Goal: Information Seeking & Learning: Learn about a topic

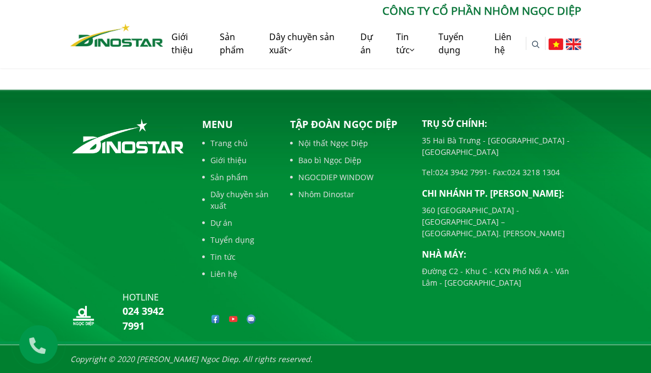
scroll to position [865, 0]
click at [202, 229] on link "Dự án" at bounding box center [237, 223] width 71 height 12
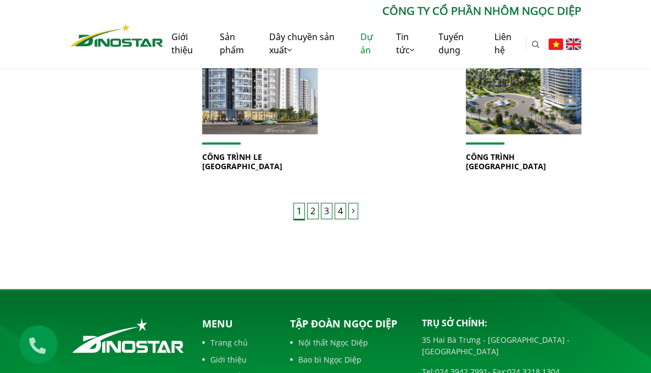
scroll to position [824, 0]
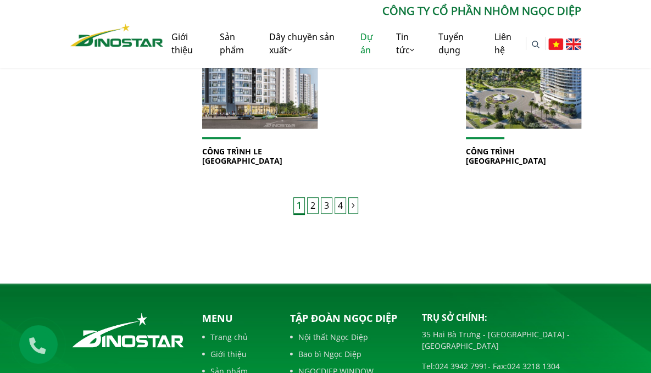
click at [313, 214] on link "2" at bounding box center [313, 205] width 12 height 16
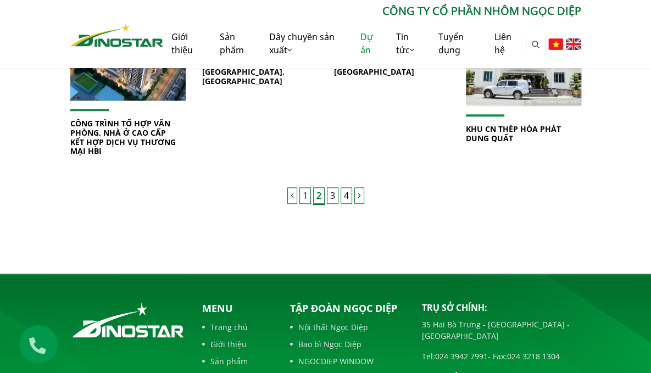
scroll to position [825, 0]
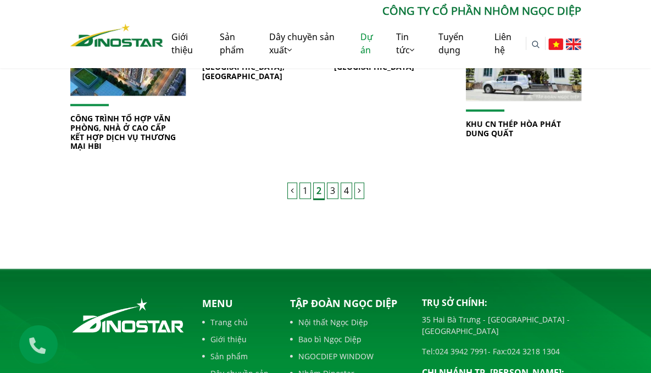
click at [330, 199] on link "3" at bounding box center [333, 191] width 12 height 16
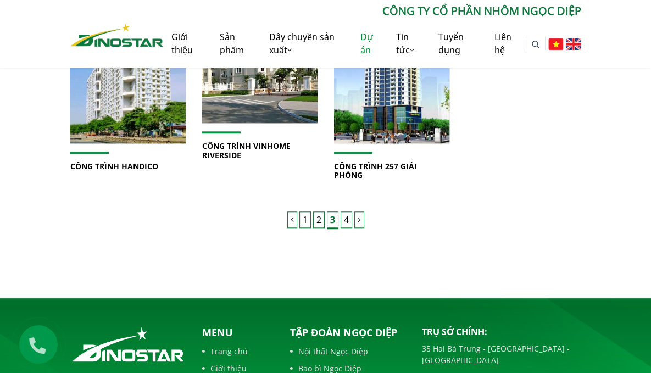
scroll to position [791, 0]
click at [346, 228] on link "4" at bounding box center [347, 220] width 12 height 16
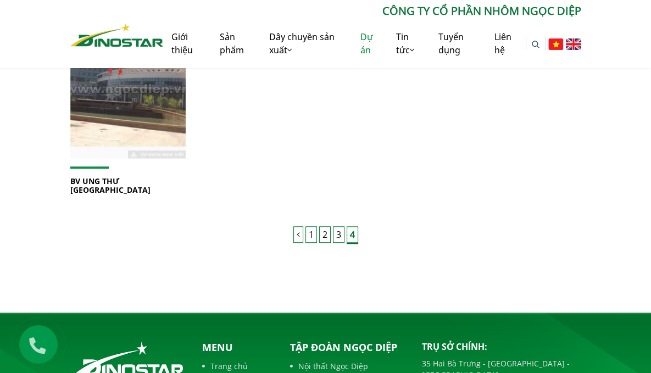
scroll to position [363, 0]
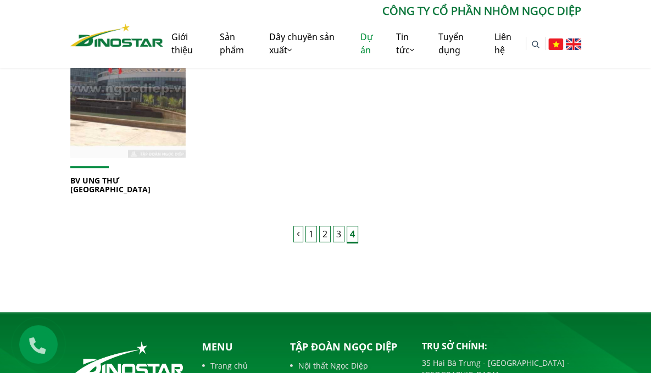
click at [343, 242] on link "3" at bounding box center [339, 234] width 12 height 16
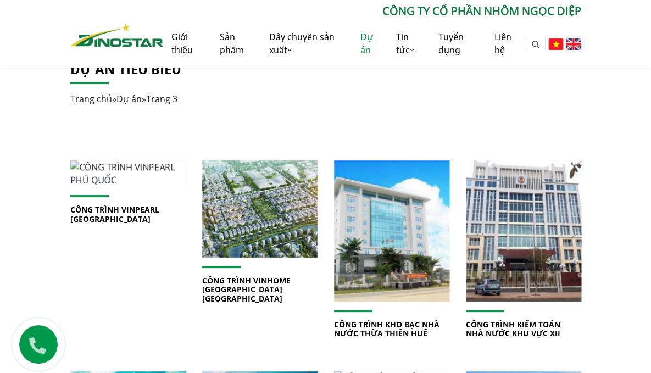
scroll to position [224, 0]
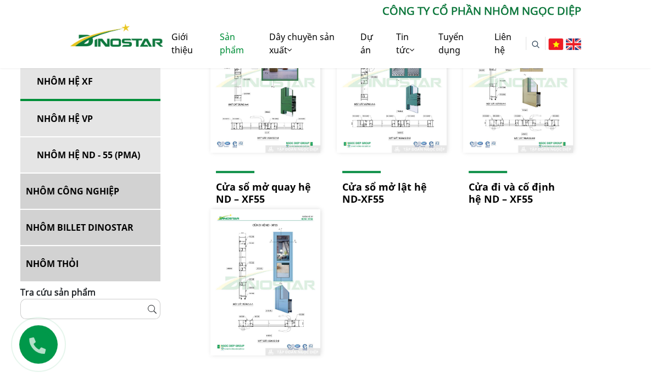
scroll to position [354, 0]
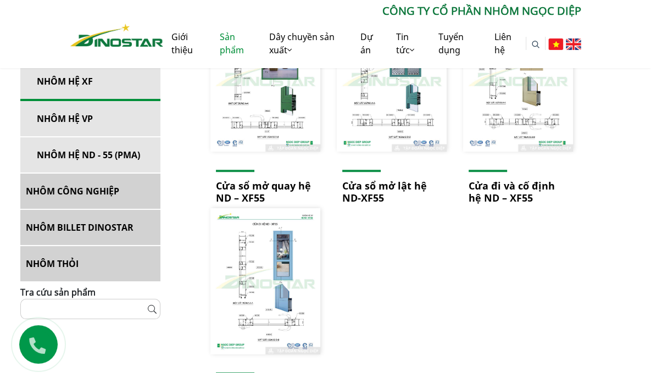
click at [135, 164] on link "NHÔM HỆ ND - 55 (PMA)" at bounding box center [90, 154] width 140 height 35
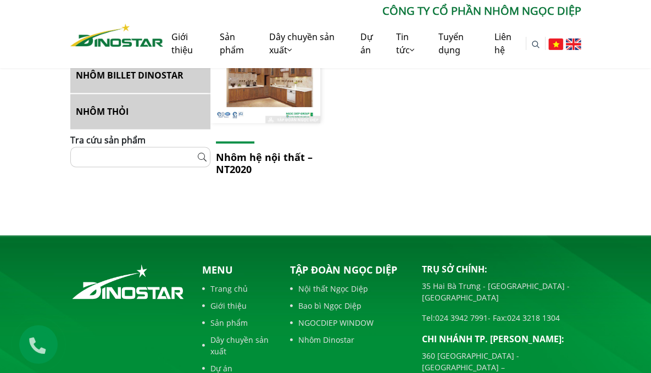
scroll to position [1116, 0]
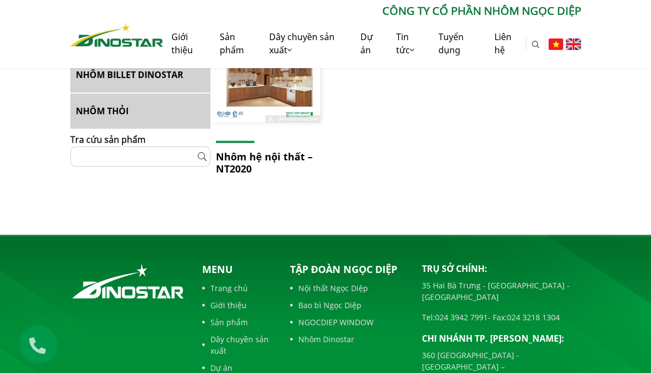
click at [70, 129] on link "NHÔM THỎI" at bounding box center [140, 110] width 140 height 35
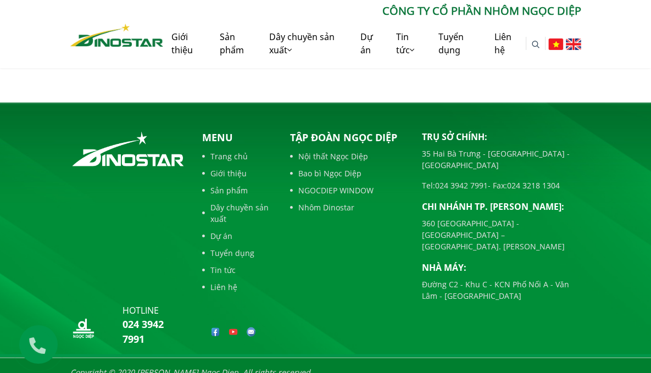
scroll to position [1766, 0]
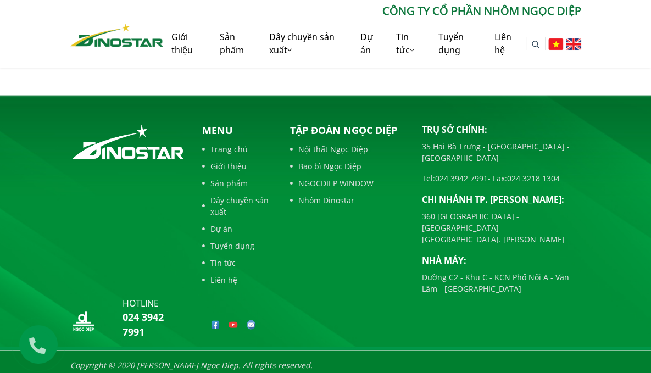
click at [337, 154] on link "Nội thất Ngọc Diệp" at bounding box center [347, 149] width 115 height 12
